Goal: Task Accomplishment & Management: Manage account settings

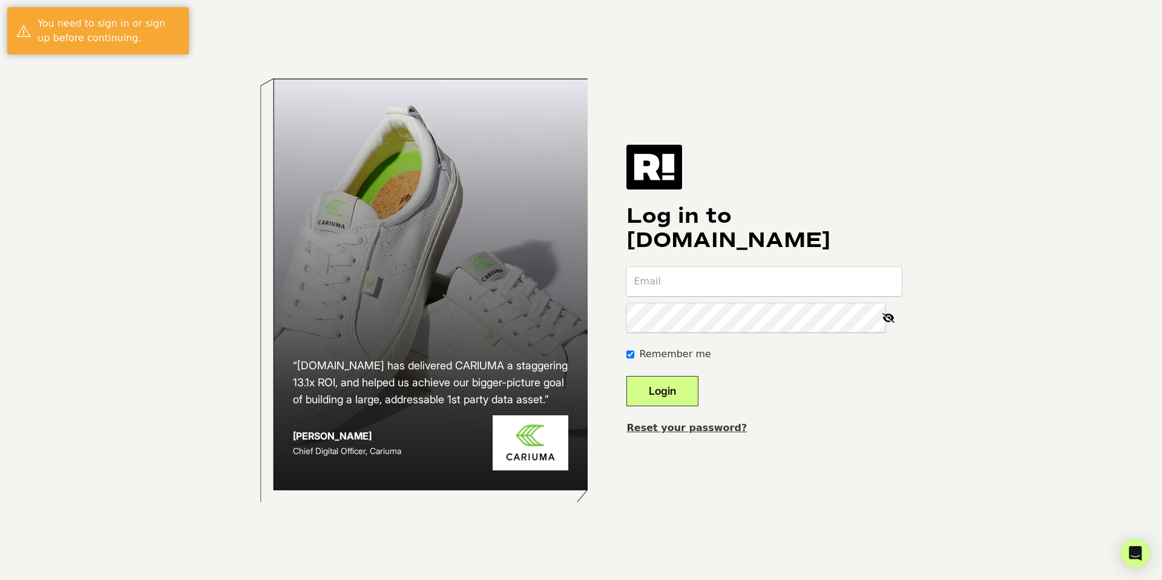
type input "[EMAIL_ADDRESS][PERSON_NAME][DOMAIN_NAME]"
click at [676, 394] on button "Login" at bounding box center [662, 391] width 72 height 30
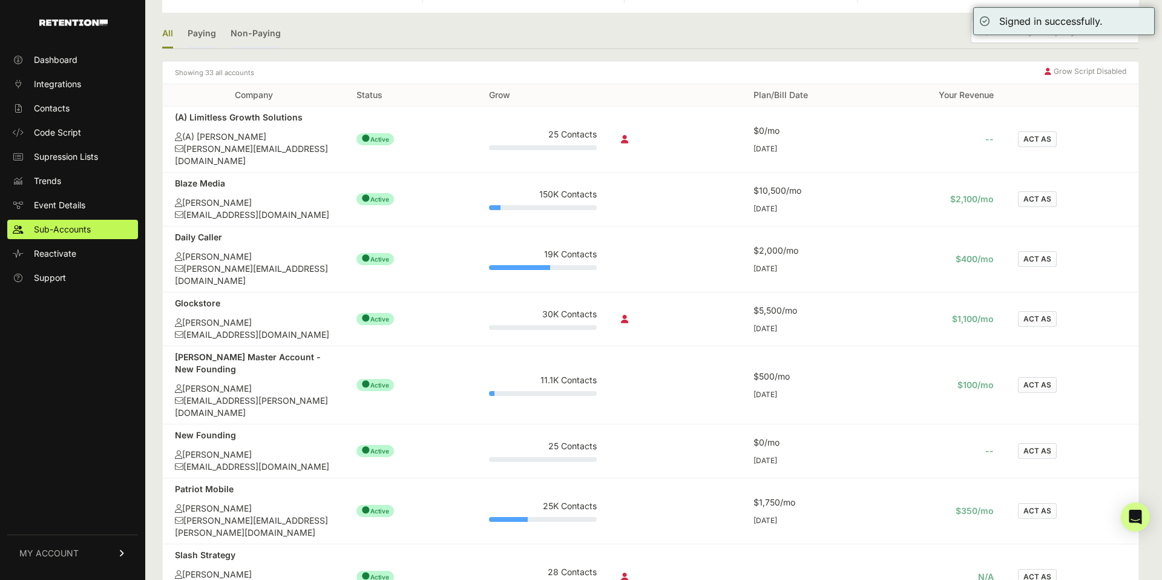
scroll to position [264, 0]
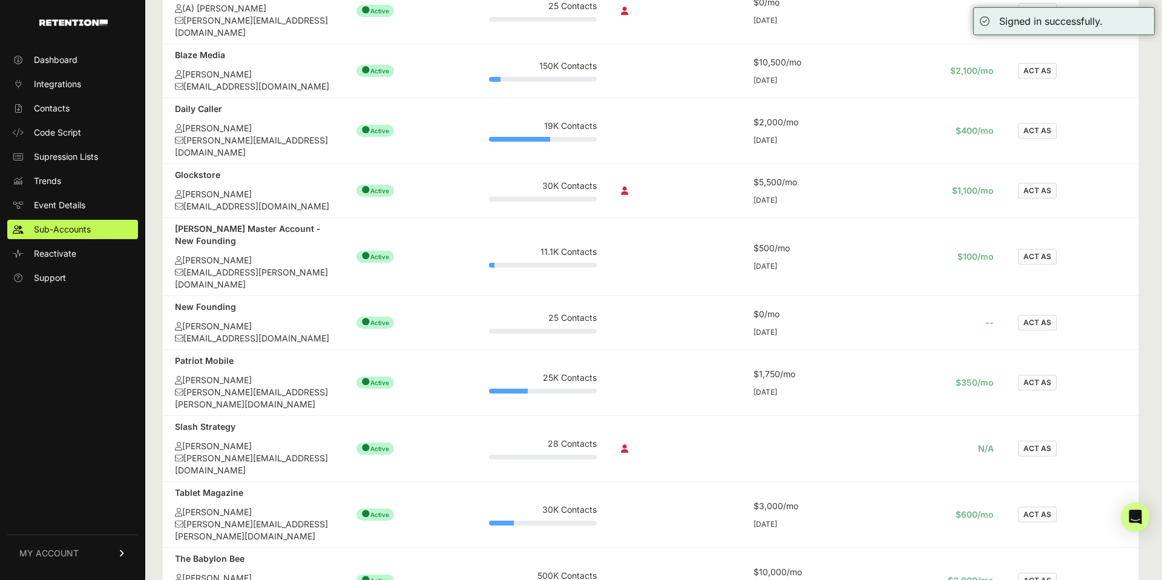
click at [1038, 249] on button "ACT AS" at bounding box center [1037, 257] width 39 height 16
